Goal: Communication & Community: Answer question/provide support

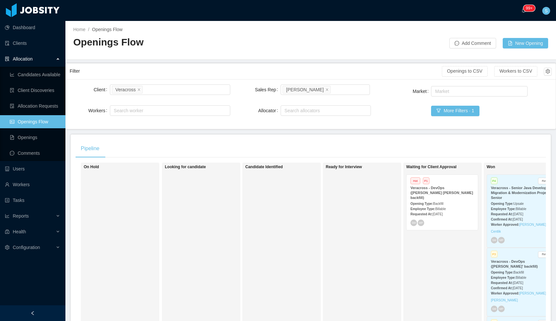
scroll to position [0, 107]
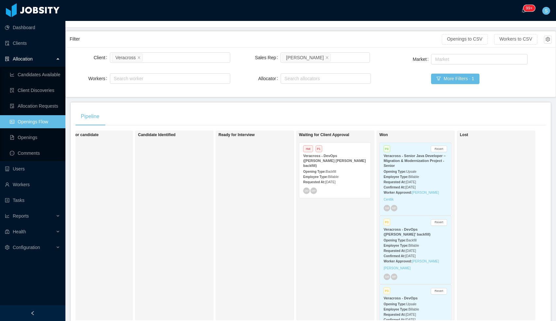
click at [357, 178] on div "Requested At: [DATE]" at bounding box center [334, 181] width 63 height 7
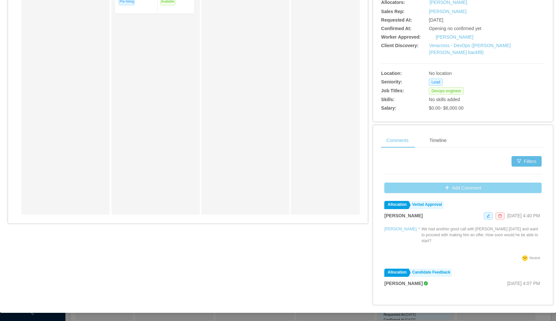
click at [449, 188] on button "Add Comment" at bounding box center [462, 188] width 157 height 10
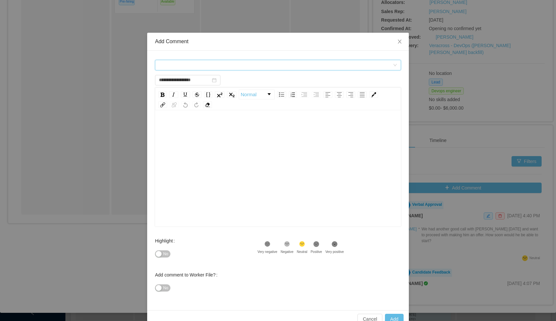
click at [163, 63] on div "Comment types" at bounding box center [276, 65] width 234 height 10
click at [232, 42] on div "Add Comment" at bounding box center [278, 41] width 246 height 7
click at [233, 141] on div "rdw-editor" at bounding box center [278, 178] width 236 height 114
type input "**********"
click at [195, 69] on div "Comment types" at bounding box center [276, 65] width 234 height 10
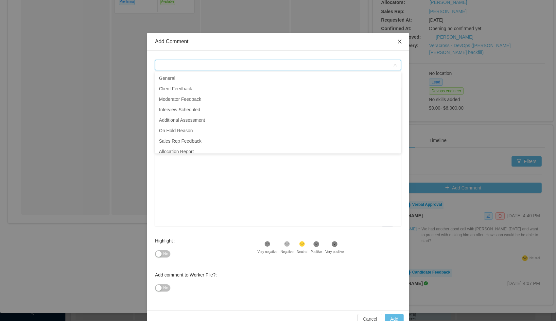
click at [399, 42] on icon "icon: close" at bounding box center [400, 42] width 4 height 4
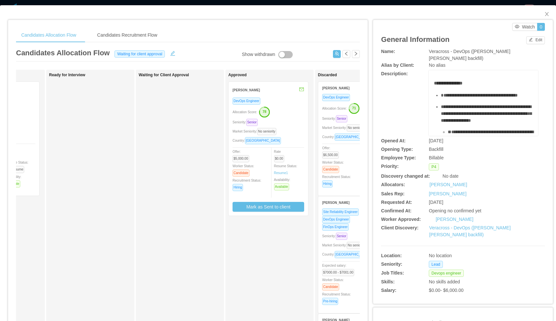
scroll to position [0, 216]
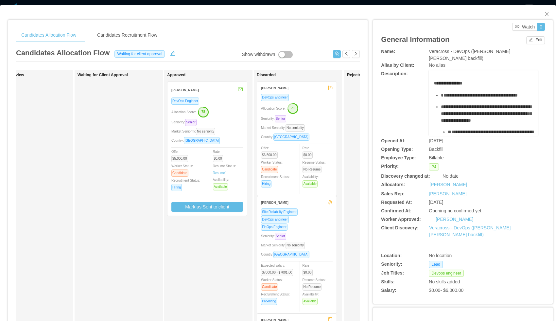
click at [228, 110] on div "Allocation Score: 78" at bounding box center [207, 111] width 72 height 10
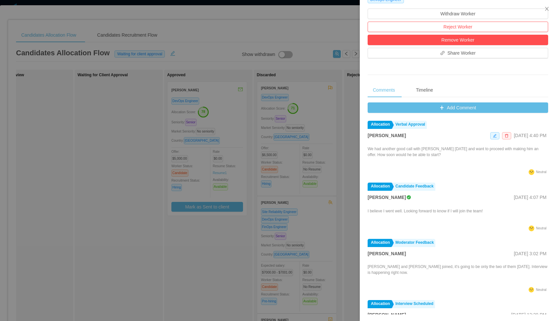
scroll to position [191, 0]
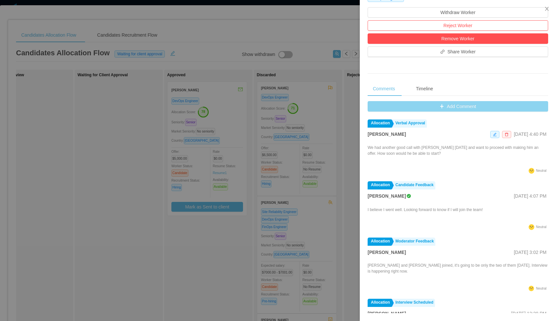
click at [429, 105] on button "Add Comment" at bounding box center [458, 106] width 181 height 10
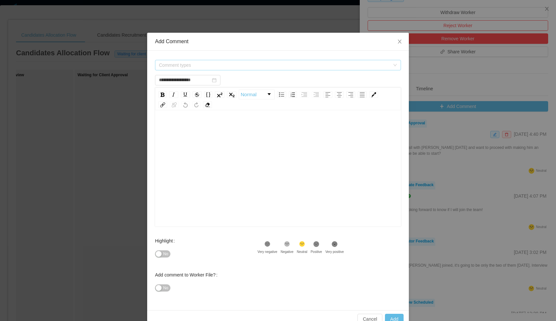
click at [231, 62] on span "Comment types" at bounding box center [274, 65] width 231 height 7
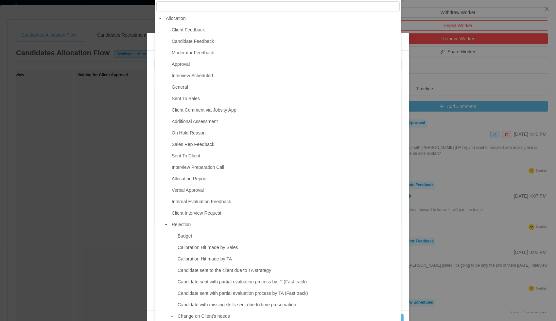
type input "**********"
click at [217, 63] on span "Approval" at bounding box center [285, 64] width 230 height 9
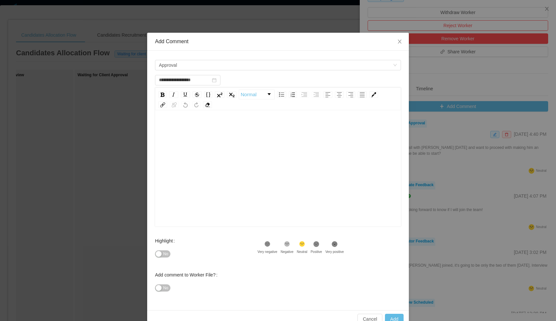
click at [224, 132] on div "rdw-editor" at bounding box center [278, 127] width 236 height 13
click at [392, 316] on button "Add" at bounding box center [394, 319] width 19 height 10
type input "**********"
